Goal: Information Seeking & Learning: Learn about a topic

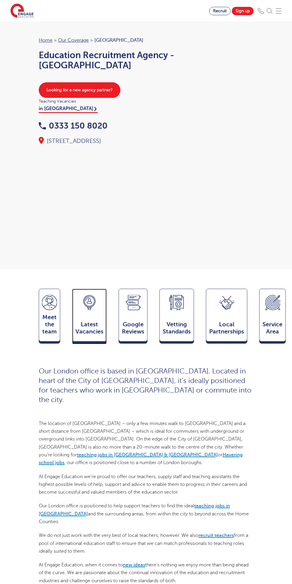
click at [94, 310] on icon at bounding box center [89, 302] width 15 height 15
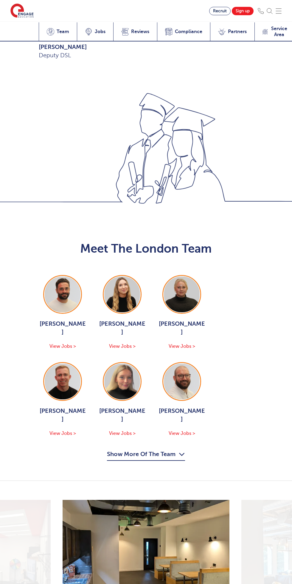
scroll to position [1394, 0]
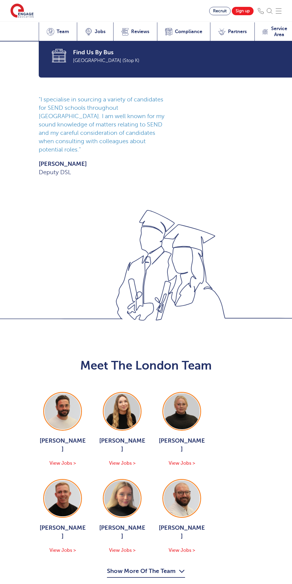
scroll to position [632, 0]
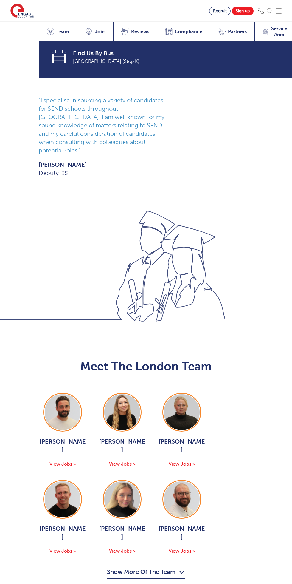
click at [99, 31] on span "Jobs" at bounding box center [100, 32] width 11 height 6
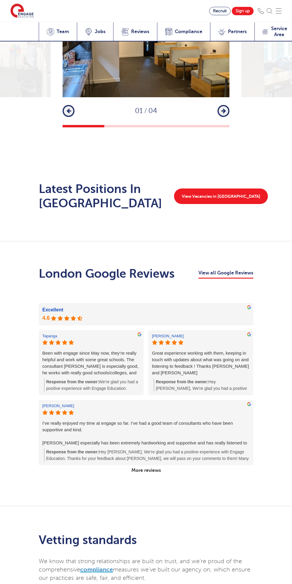
scroll to position [1266, 0]
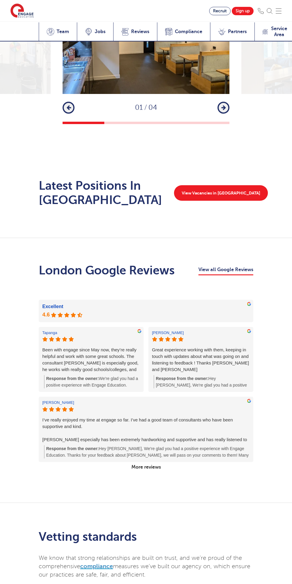
click at [279, 11] on img at bounding box center [279, 11] width 6 height 6
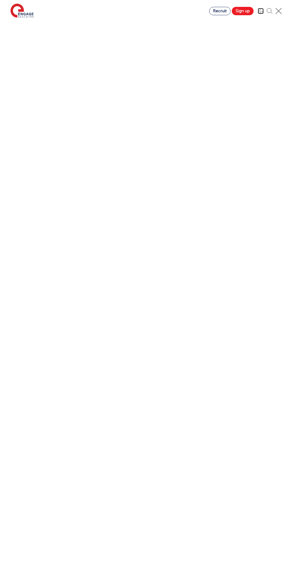
click at [260, 11] on img at bounding box center [261, 11] width 6 height 6
click at [280, 12] on img at bounding box center [279, 11] width 6 height 6
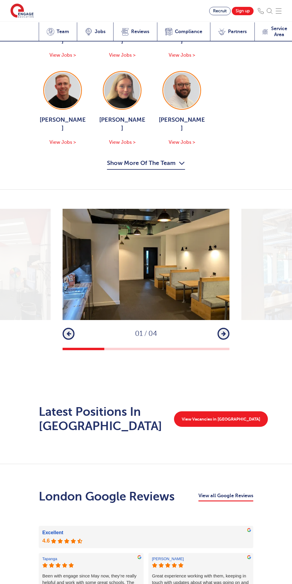
scroll to position [1040, 0]
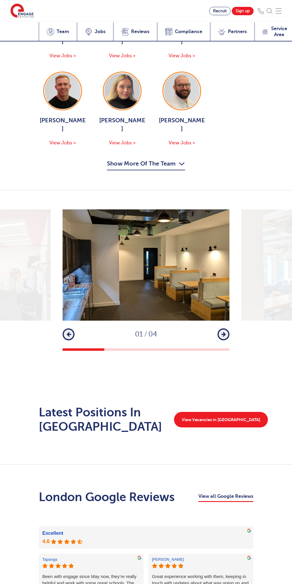
click at [223, 331] on icon "button" at bounding box center [223, 333] width 4 height 5
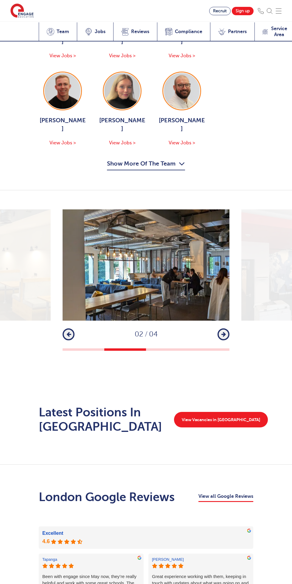
click at [227, 328] on button "Next" at bounding box center [224, 334] width 12 height 12
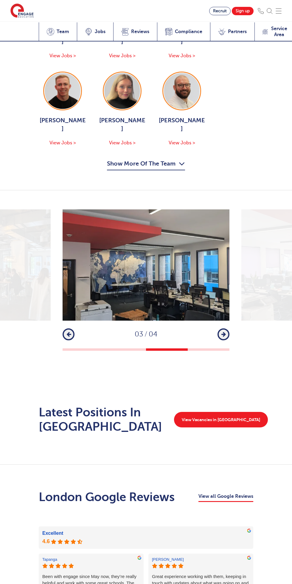
click at [227, 292] on img at bounding box center [146, 264] width 167 height 111
click at [223, 331] on icon "button" at bounding box center [223, 333] width 4 height 5
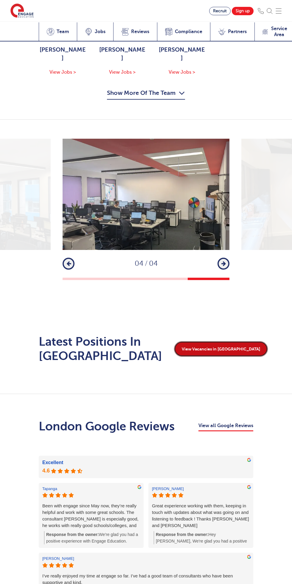
click at [225, 341] on link "View Vacancies in [GEOGRAPHIC_DATA]" at bounding box center [221, 348] width 94 height 15
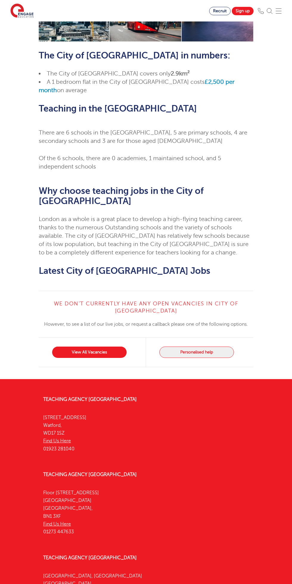
scroll to position [307, 0]
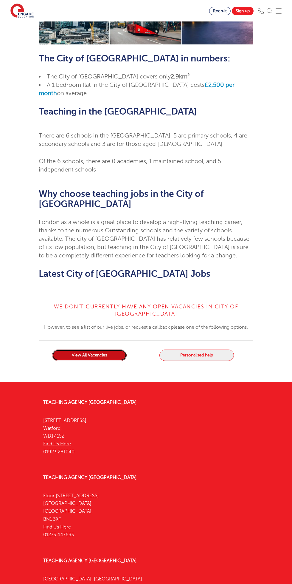
click at [113, 349] on link "View All Vacancies" at bounding box center [89, 354] width 75 height 11
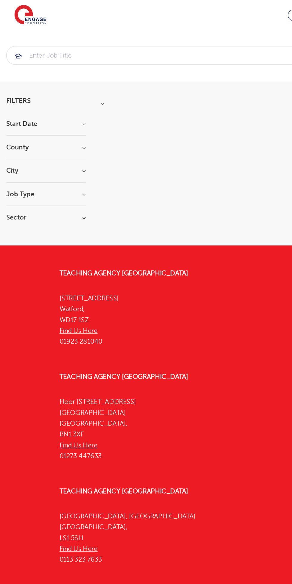
click at [50, 88] on h3 "Start Date" at bounding box center [33, 90] width 58 height 5
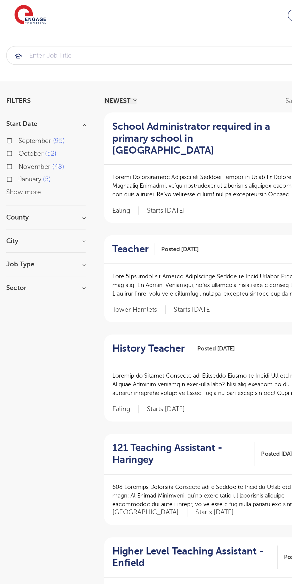
click at [63, 76] on div "Filters Start Date September 95 October 52 November 48 January 5 Show more Coun…" at bounding box center [146, 480] width 292 height 818
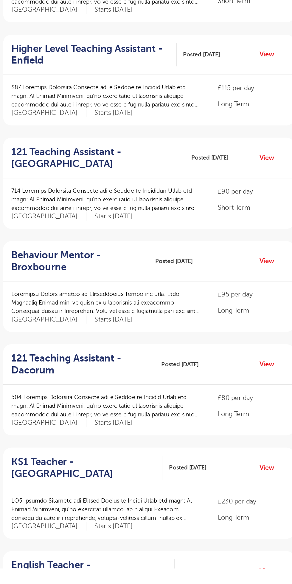
scroll to position [194, 0]
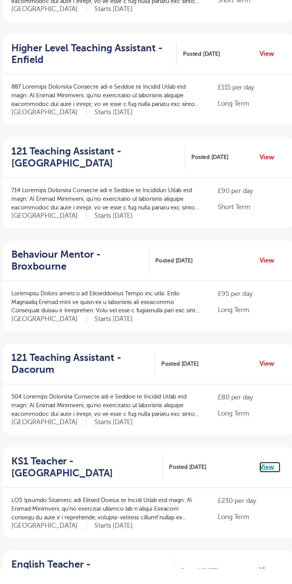
click at [266, 506] on link "View" at bounding box center [269, 510] width 15 height 8
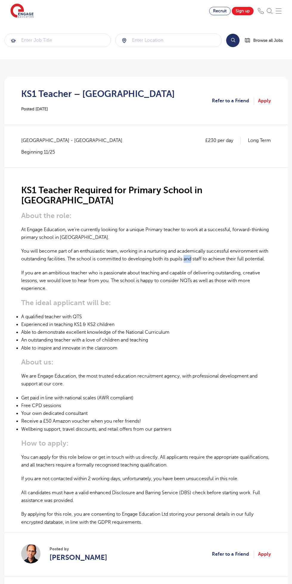
click at [186, 303] on h3 "The ideal applicant will be:" at bounding box center [146, 302] width 250 height 8
